Goal: Use online tool/utility: Utilize a website feature to perform a specific function

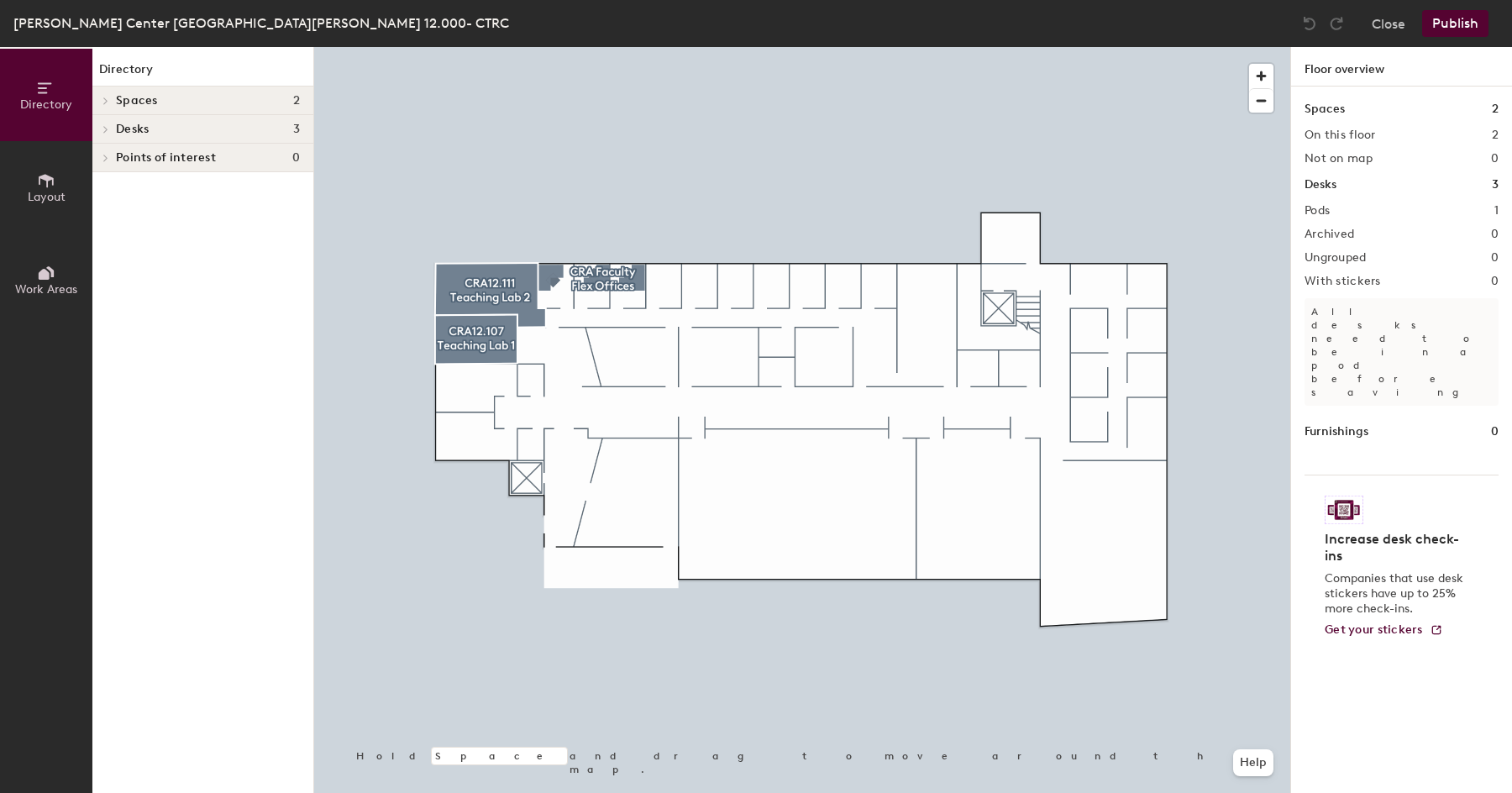
click at [504, 47] on div at bounding box center [802, 47] width 976 height 0
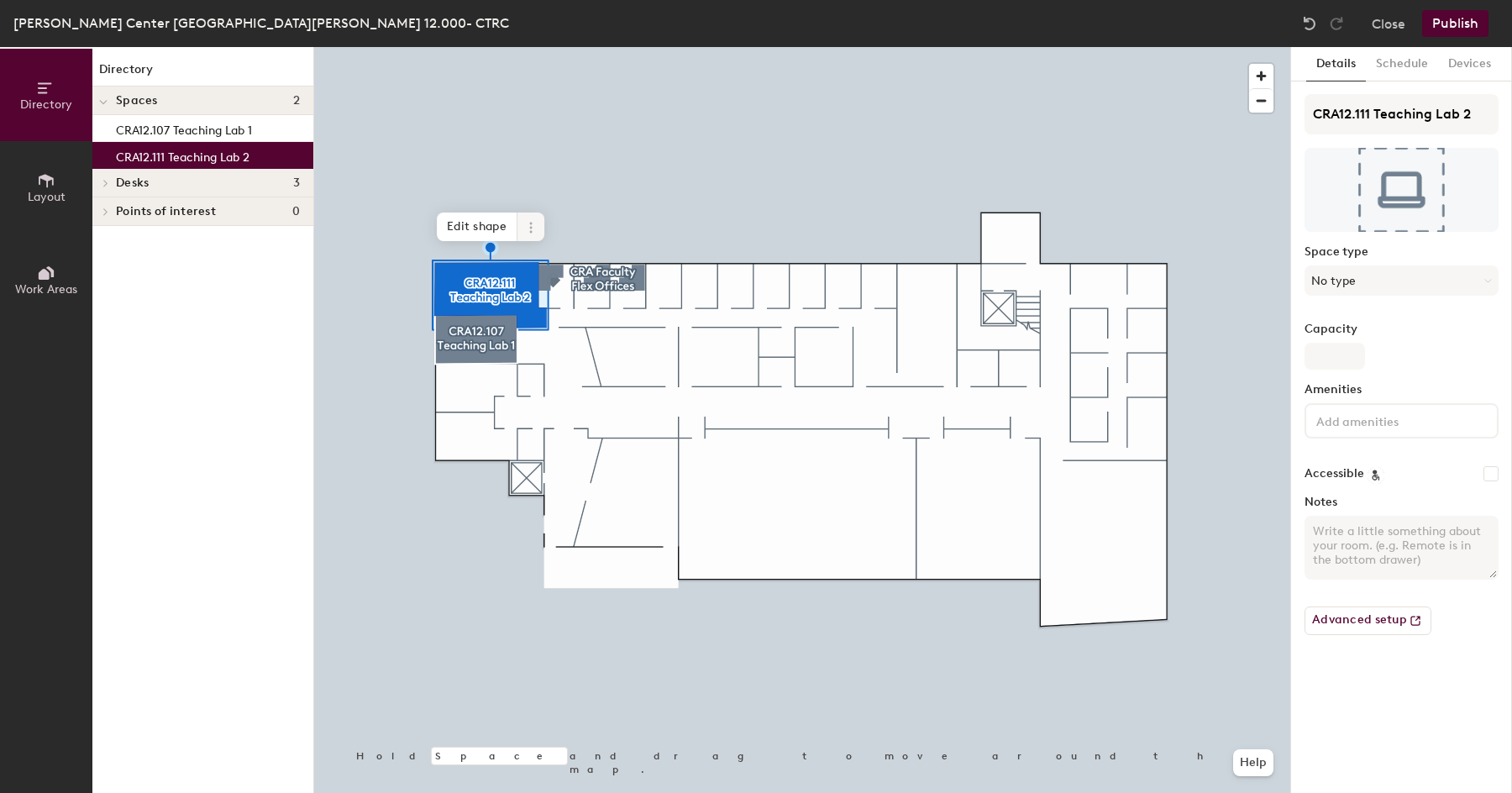
click at [533, 230] on icon at bounding box center [531, 227] width 14 height 14
click at [620, 47] on div at bounding box center [802, 47] width 976 height 0
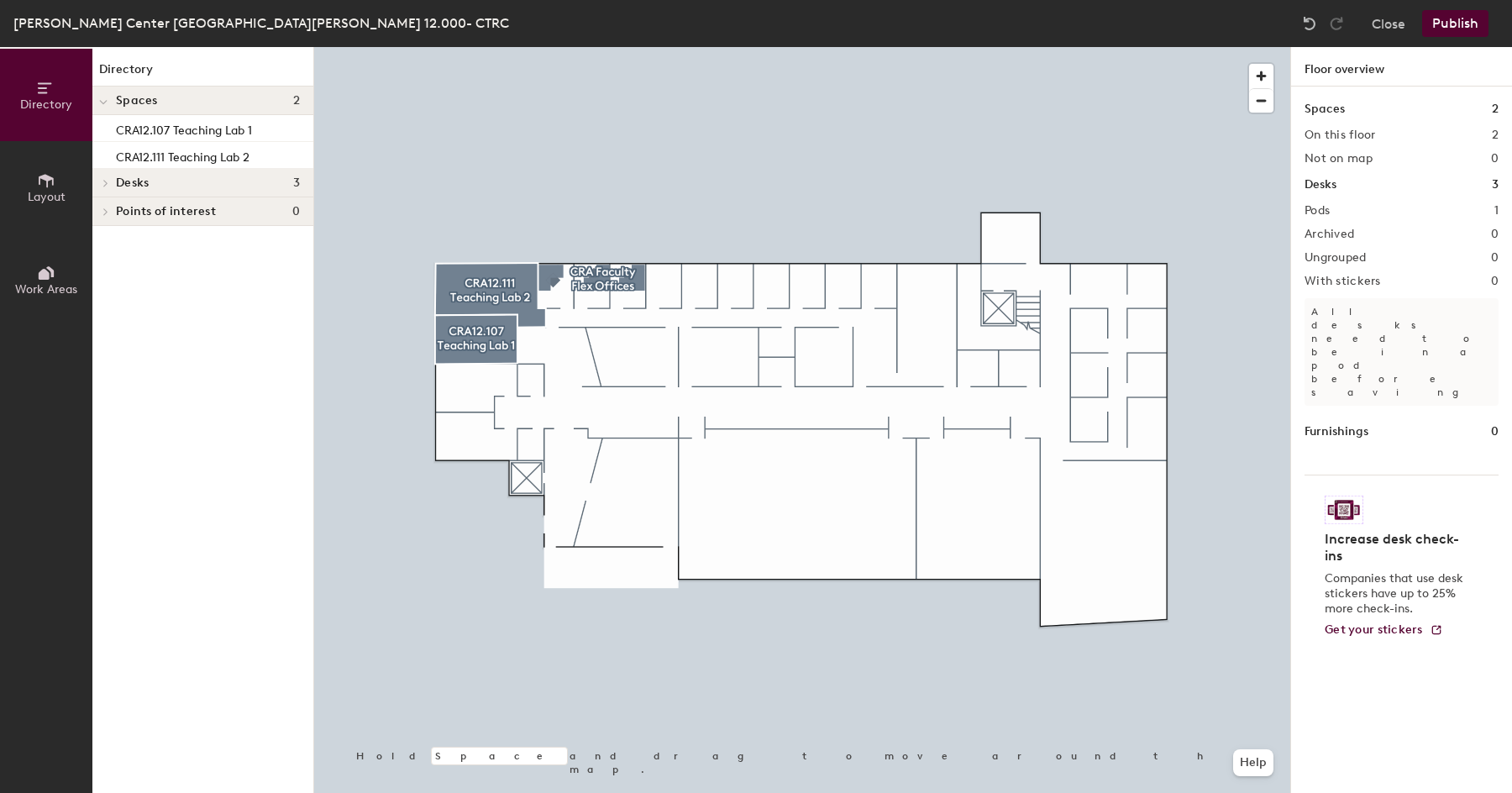
click at [56, 177] on button "Layout" at bounding box center [46, 187] width 92 height 92
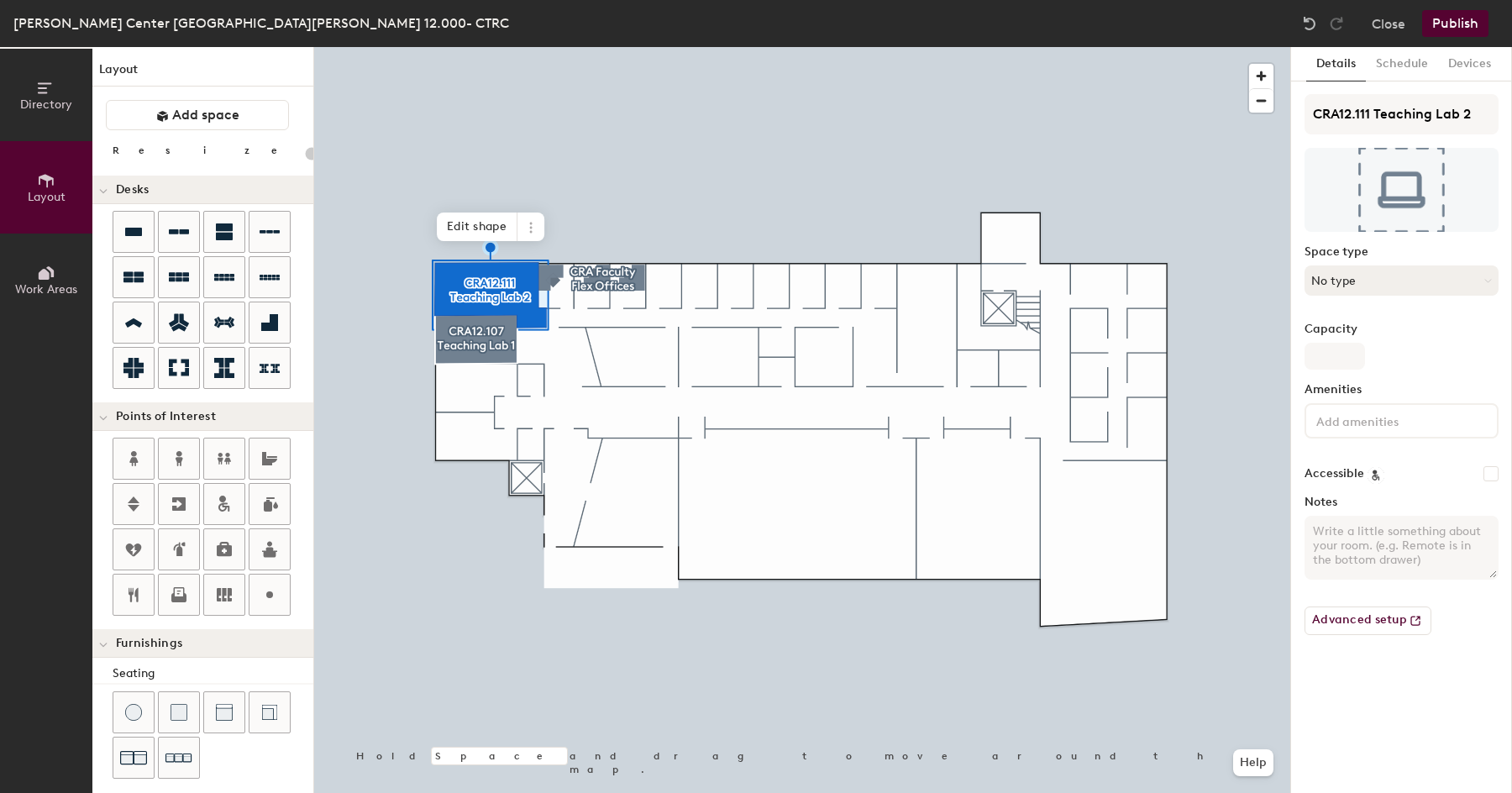
click at [1430, 279] on button "No type" at bounding box center [1401, 280] width 194 height 30
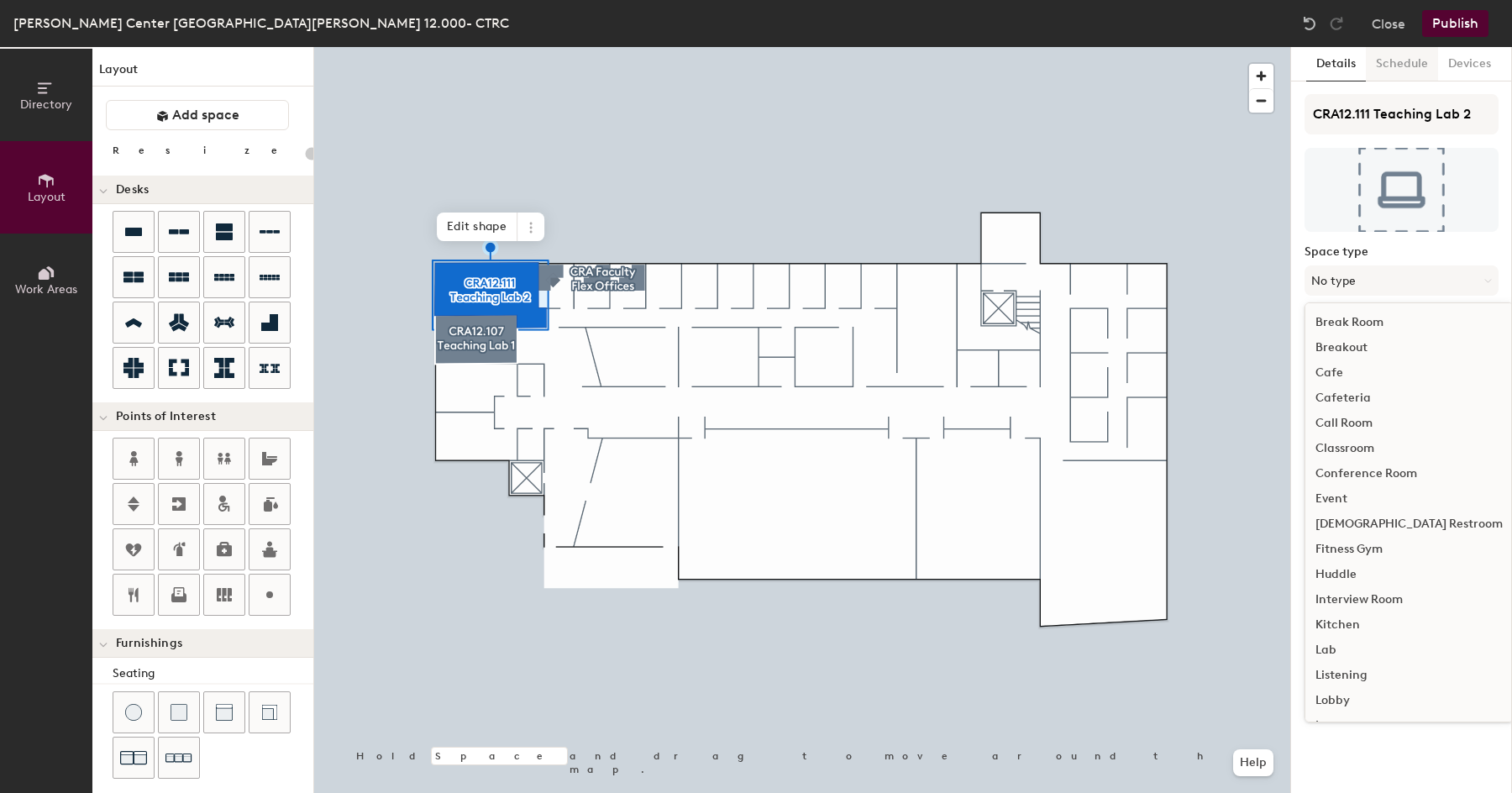
click at [1396, 62] on button "Schedule" at bounding box center [1401, 63] width 72 height 34
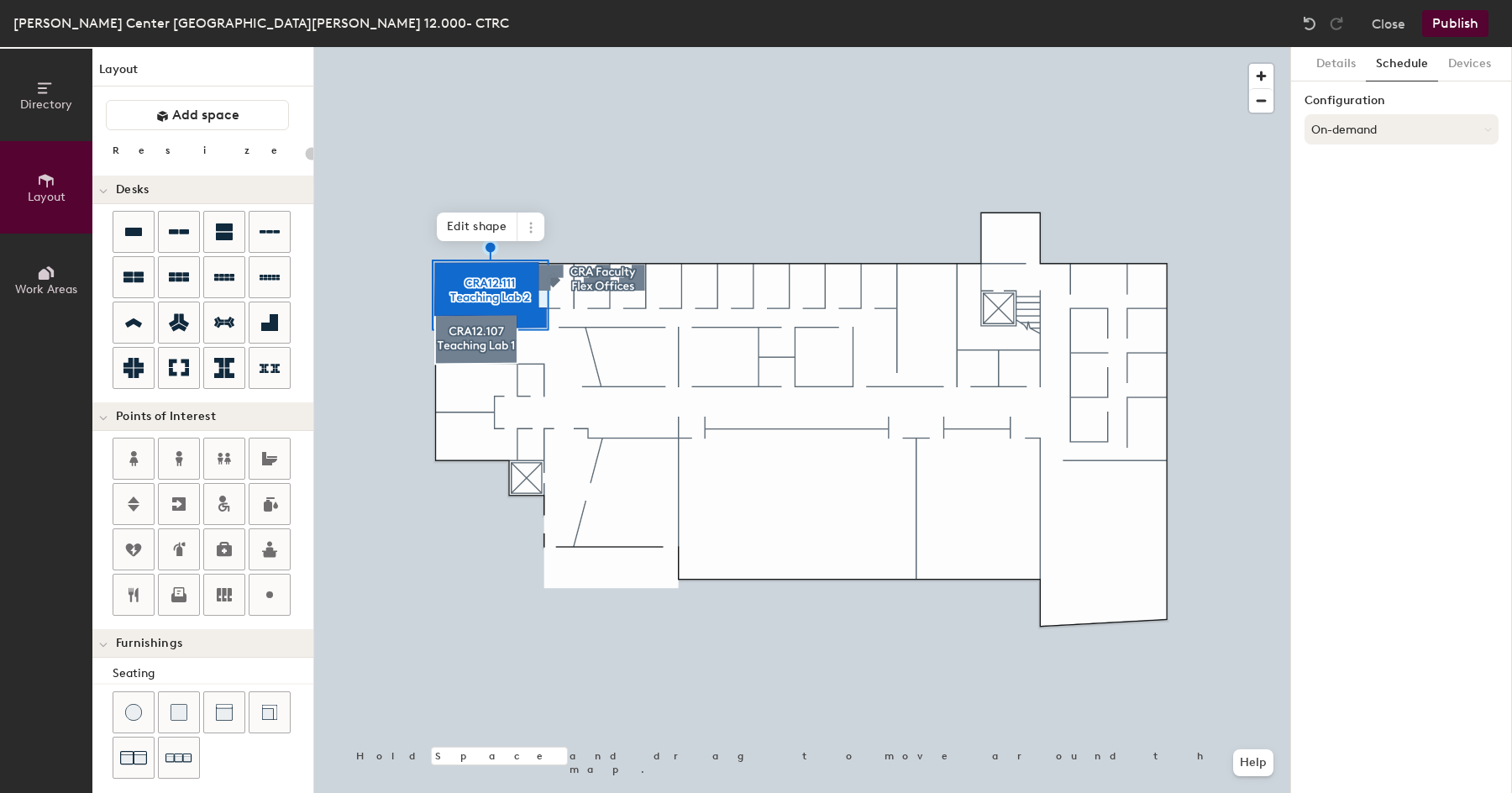
click at [1351, 137] on button "On-demand" at bounding box center [1401, 129] width 194 height 30
click at [1352, 226] on div "Request-only" at bounding box center [1401, 222] width 192 height 25
click at [1422, 133] on button "Request-only" at bounding box center [1401, 129] width 194 height 30
click at [1345, 195] on div "Scheduled" at bounding box center [1401, 196] width 192 height 25
click at [1388, 127] on button "Scheduled" at bounding box center [1401, 129] width 194 height 30
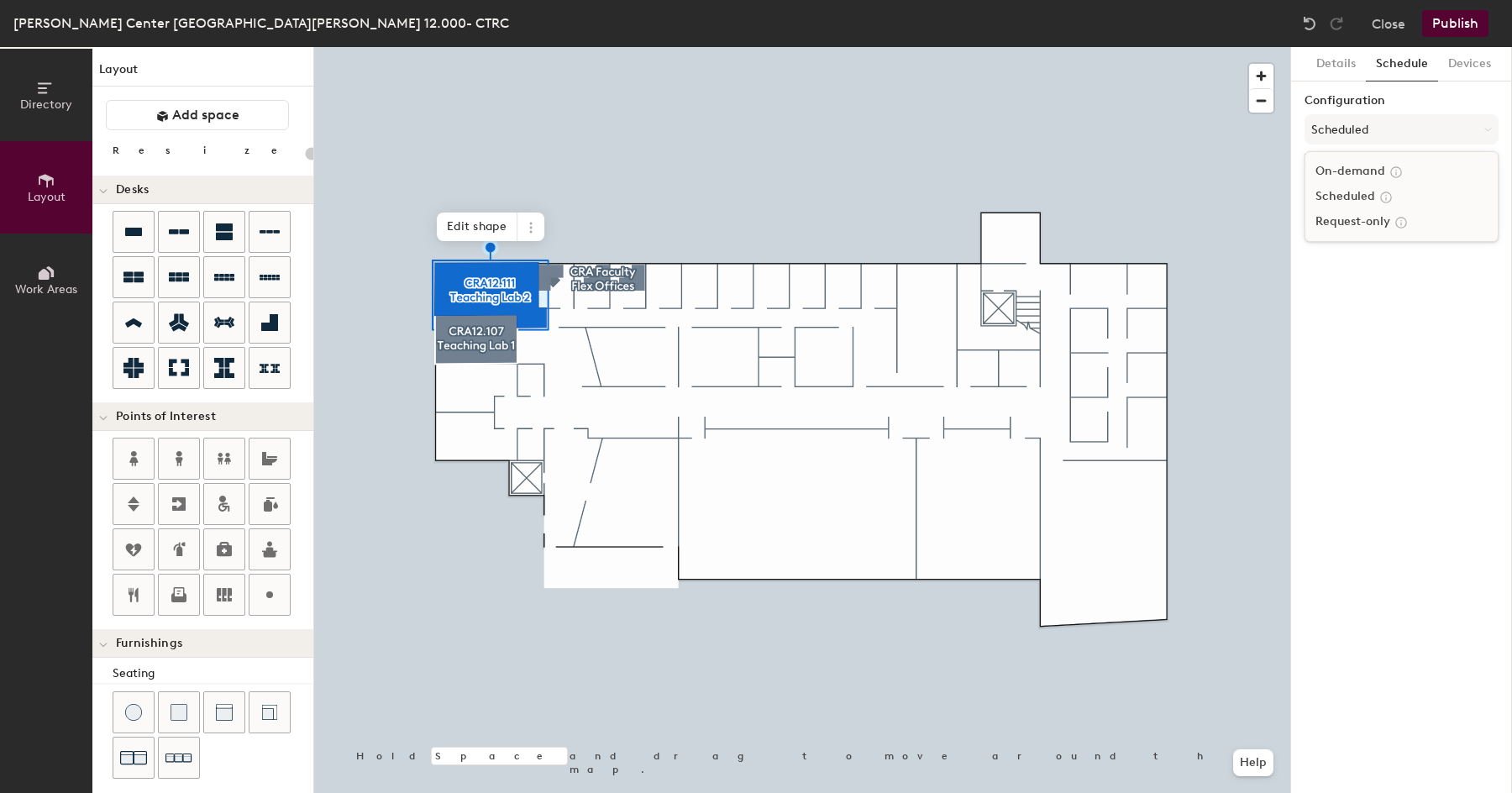
click at [1367, 170] on div "On-demand" at bounding box center [1401, 171] width 192 height 25
click at [1381, 127] on button "On-demand" at bounding box center [1401, 129] width 194 height 30
click at [1341, 221] on div "Request-only" at bounding box center [1401, 222] width 192 height 25
click at [1374, 126] on button "Request-only" at bounding box center [1401, 129] width 194 height 30
click at [1355, 201] on div "Scheduled" at bounding box center [1401, 196] width 192 height 25
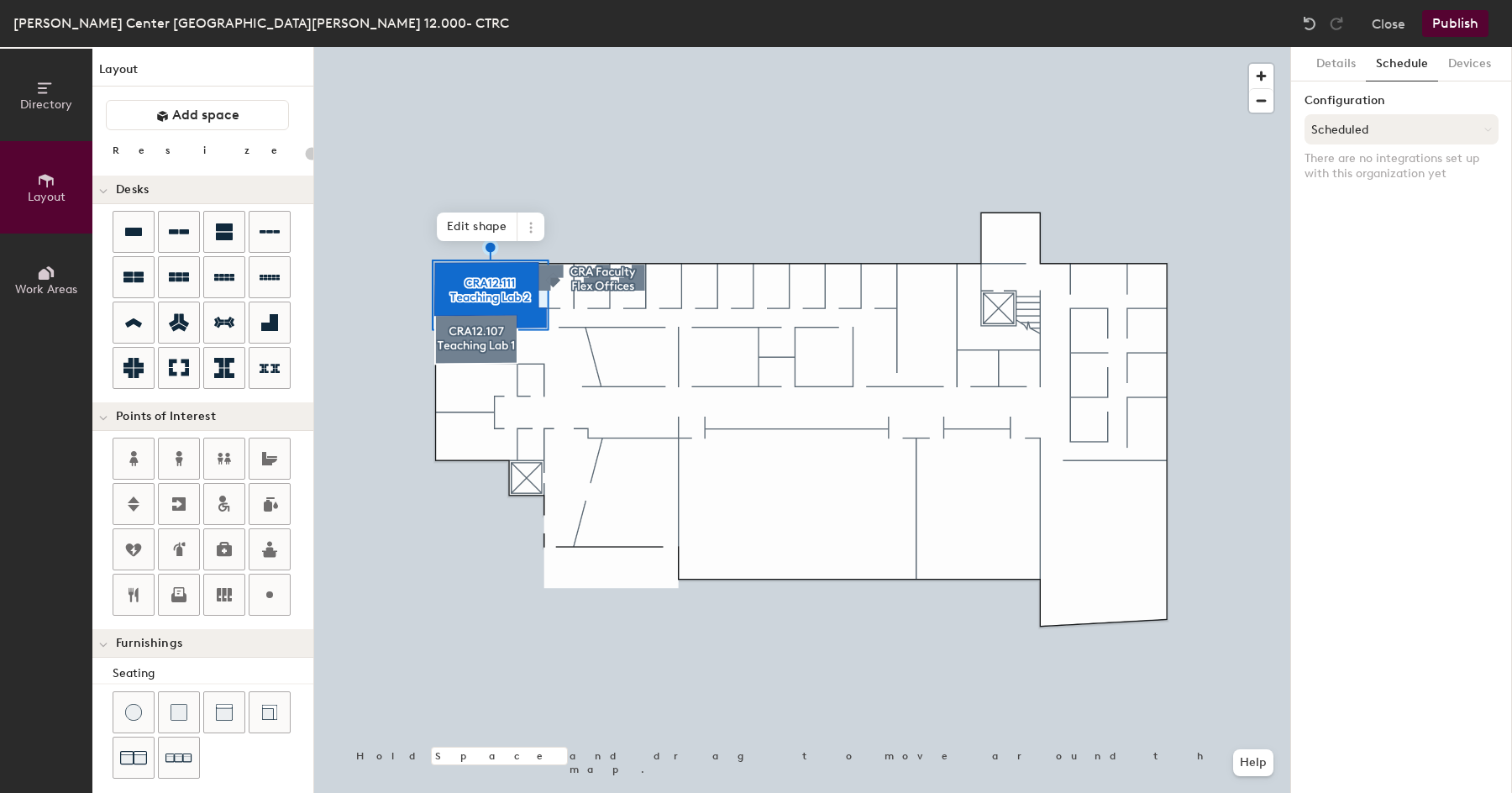
click at [1376, 132] on button "Scheduled" at bounding box center [1401, 129] width 194 height 30
click at [1357, 222] on div "Request-only" at bounding box center [1401, 222] width 192 height 25
click at [1323, 68] on button "Details" at bounding box center [1335, 63] width 59 height 34
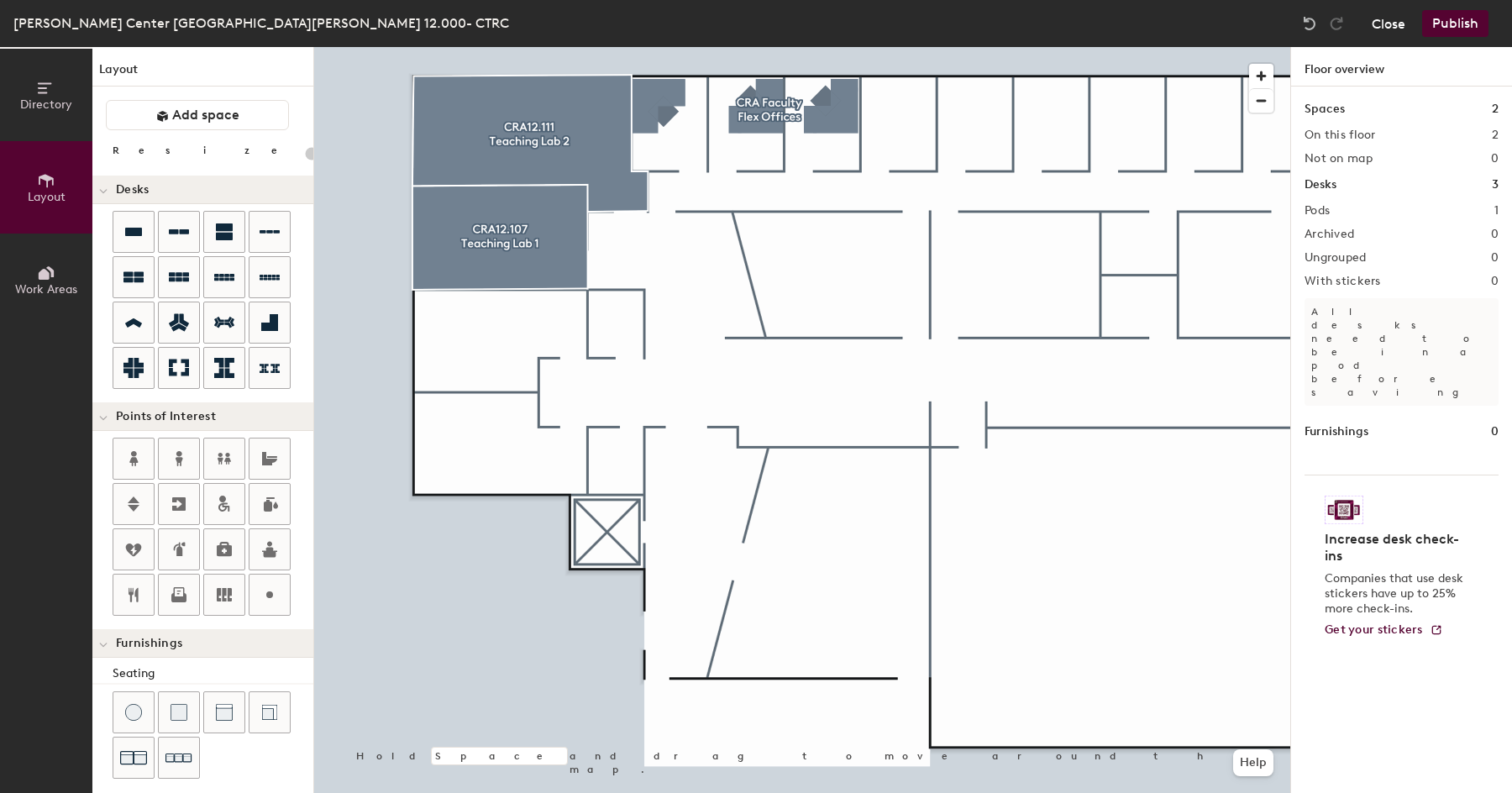
click at [1387, 28] on button "Close" at bounding box center [1389, 23] width 34 height 27
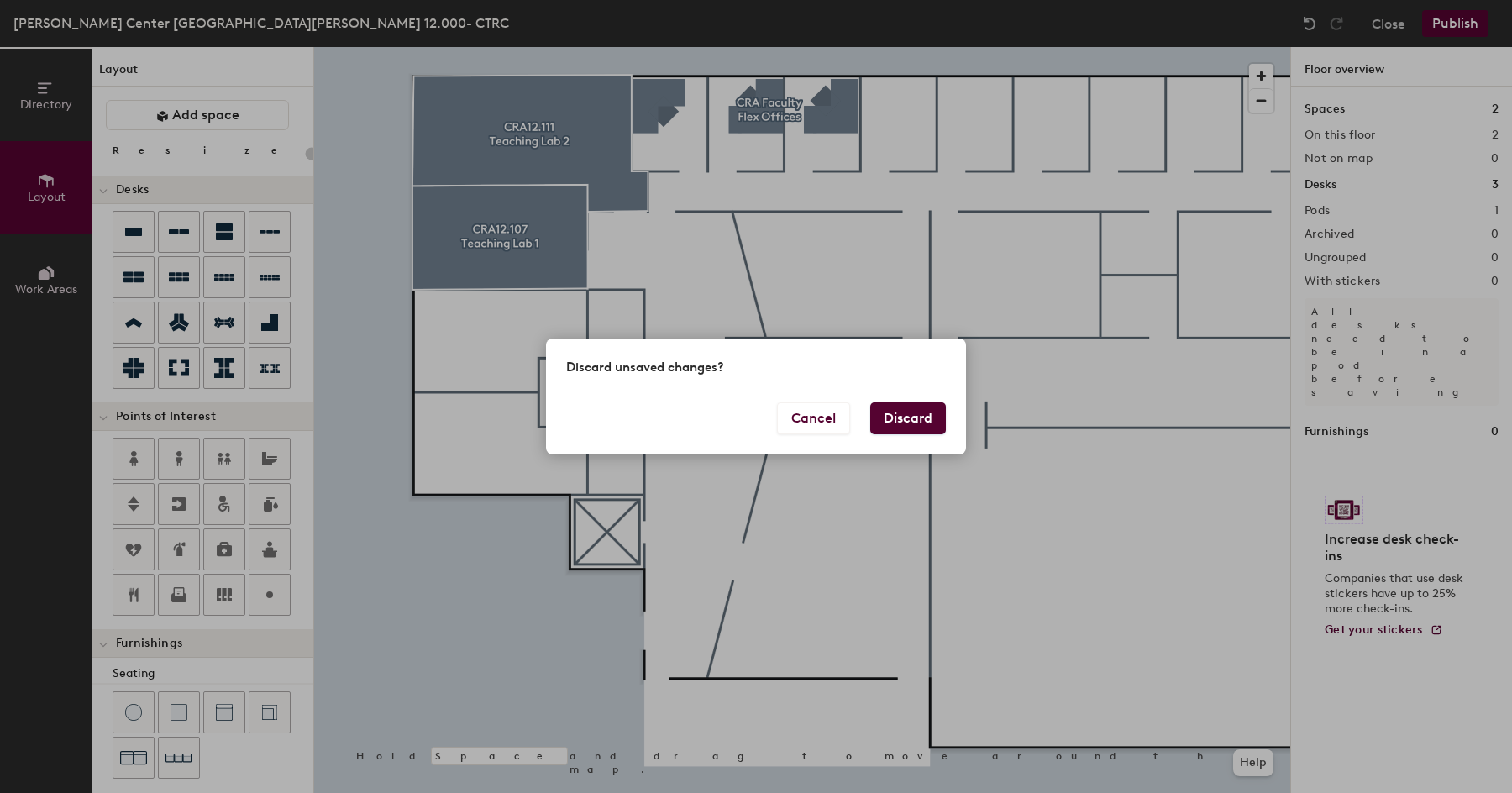
click at [906, 419] on button "Discard" at bounding box center [908, 418] width 76 height 32
type input "20"
